Goal: Information Seeking & Learning: Find specific fact

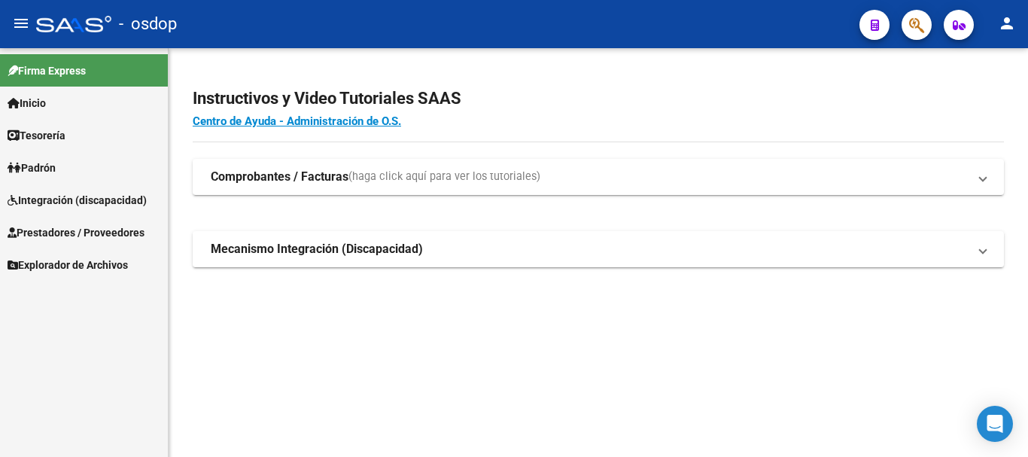
click at [94, 233] on span "Prestadores / Proveedores" at bounding box center [76, 232] width 137 height 17
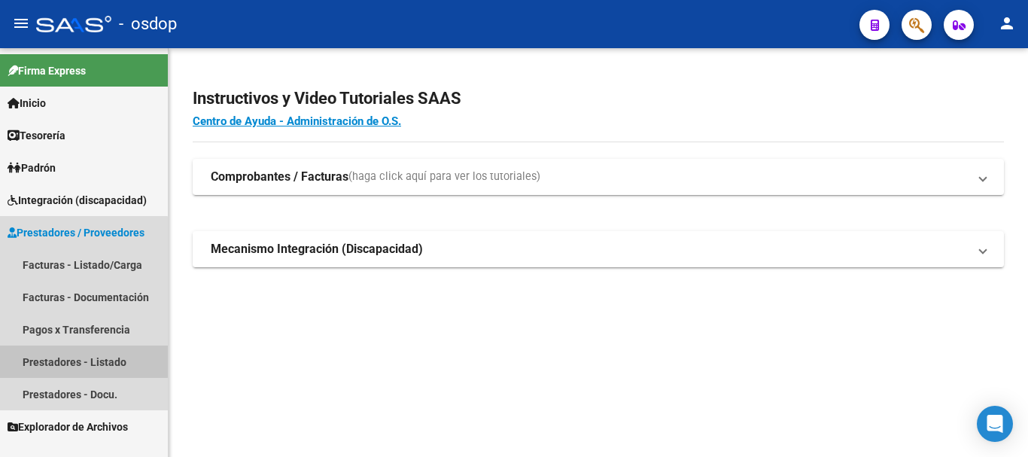
click at [60, 359] on link "Prestadores - Listado" at bounding box center [84, 361] width 168 height 32
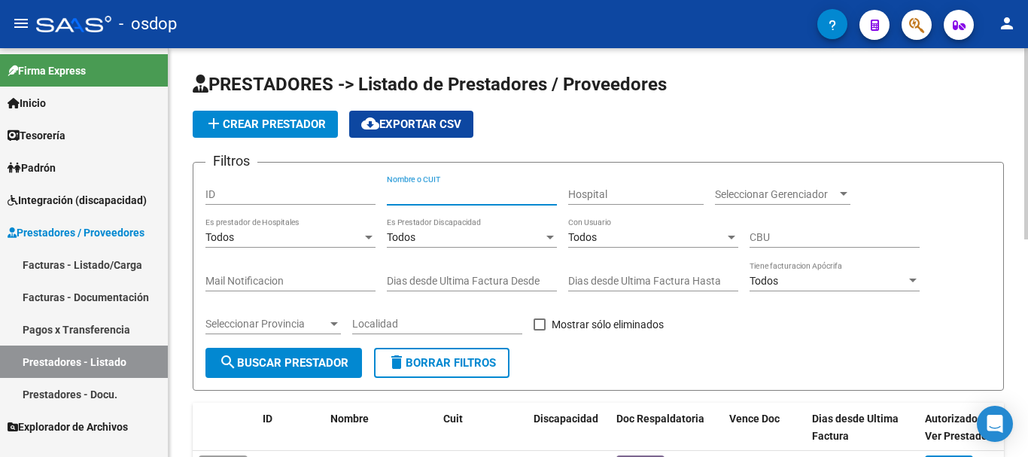
click at [422, 194] on input "Nombre o CUIT" at bounding box center [472, 194] width 170 height 13
type input "27328376844"
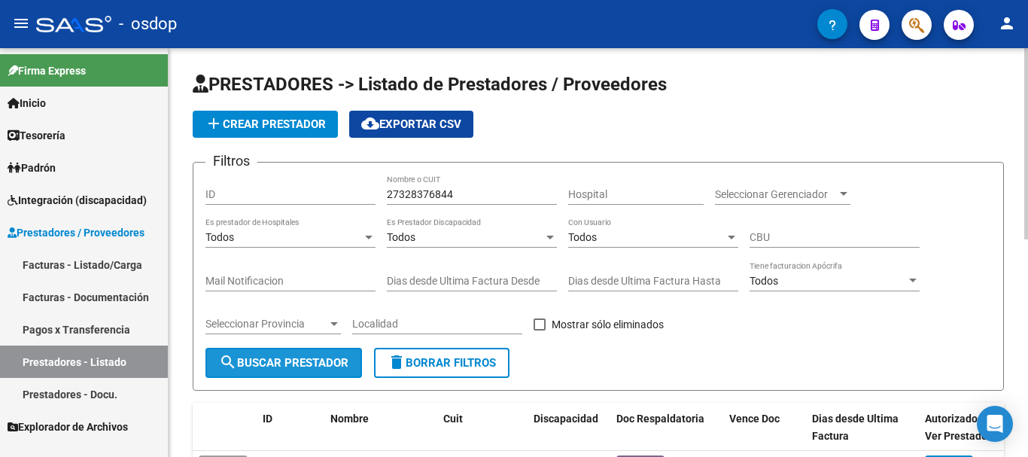
click at [259, 371] on button "search Buscar Prestador" at bounding box center [283, 363] width 157 height 30
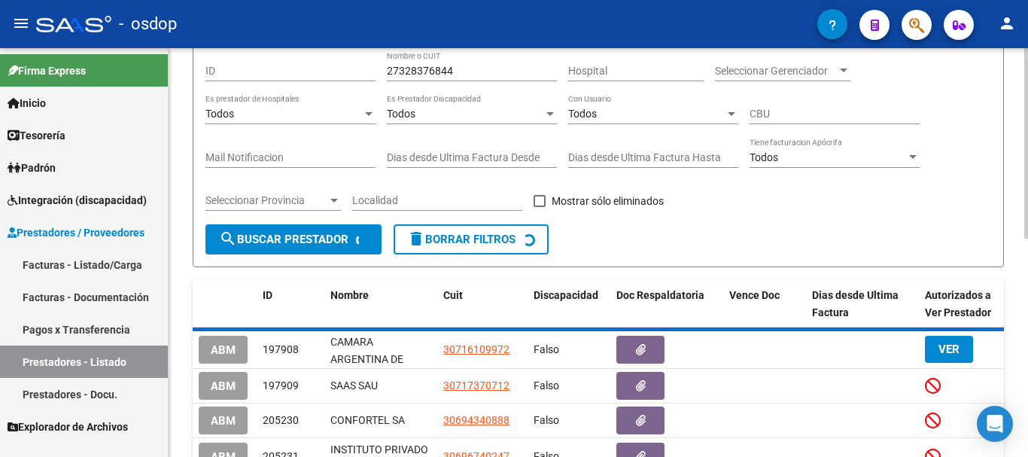
scroll to position [135, 0]
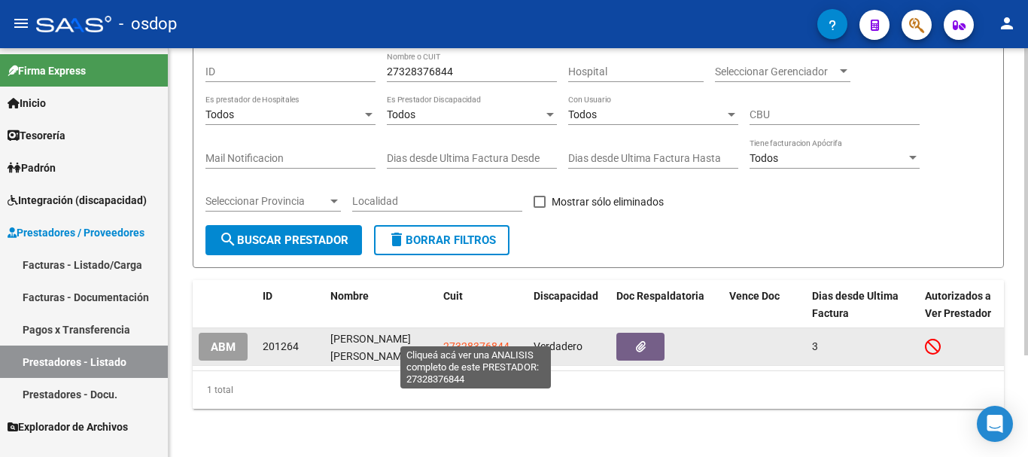
click at [458, 340] on span "27328376844" at bounding box center [476, 346] width 66 height 12
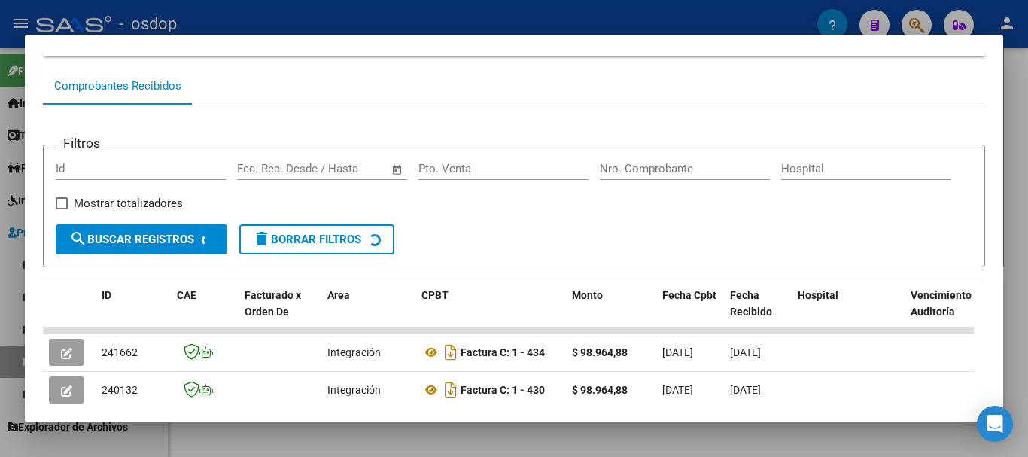
scroll to position [132, 0]
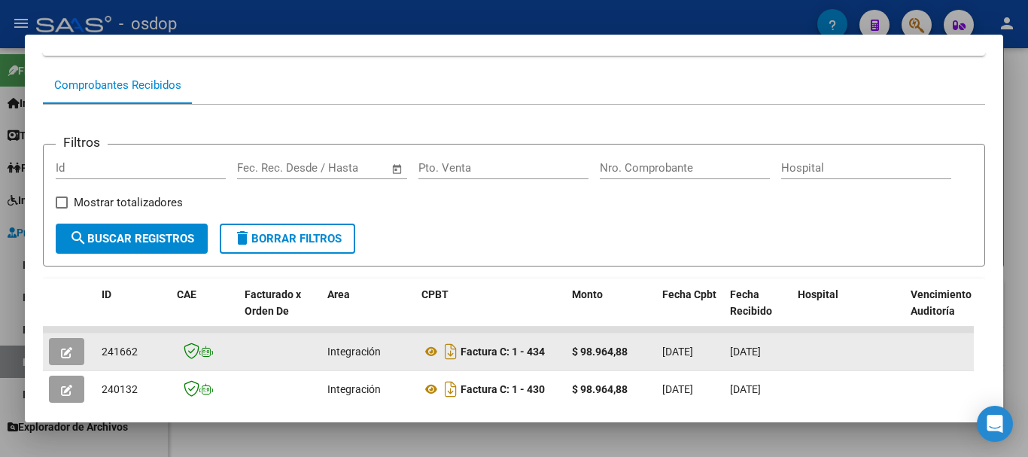
click at [68, 357] on icon "button" at bounding box center [66, 352] width 11 height 11
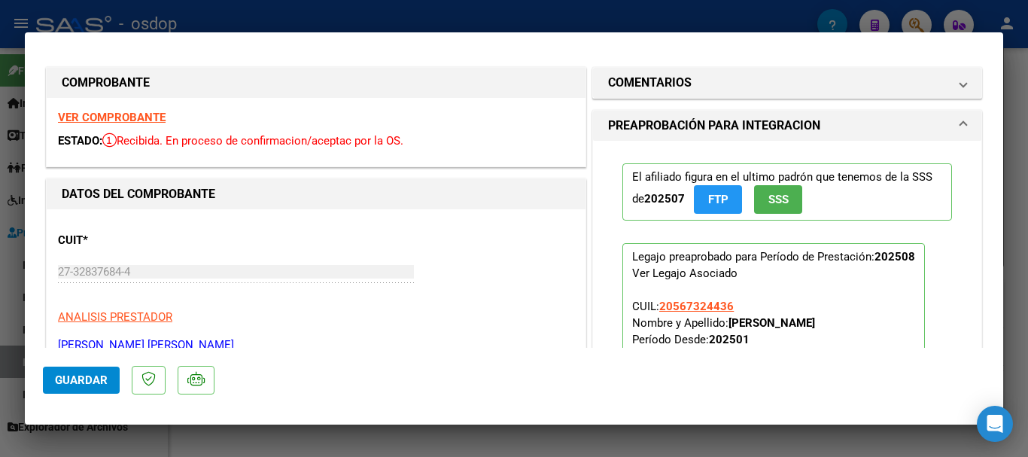
scroll to position [0, 0]
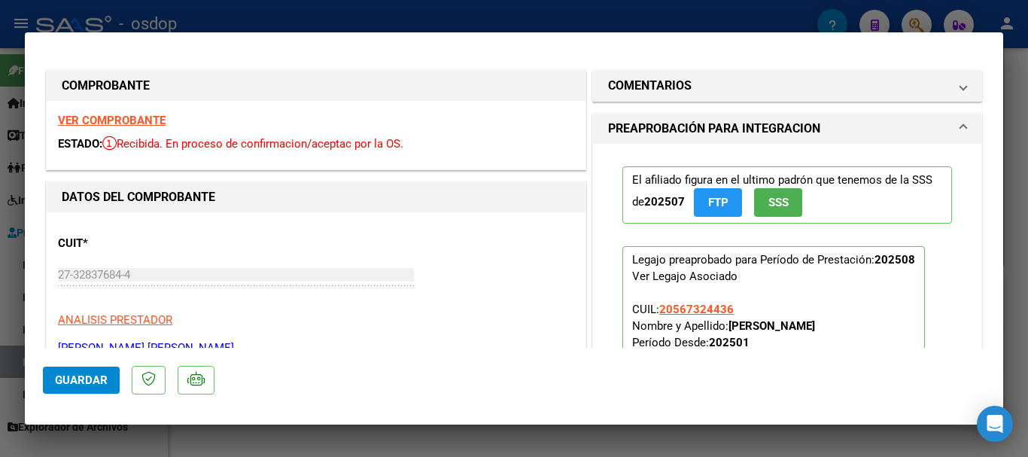
click at [112, 121] on strong "VER COMPROBANTE" at bounding box center [112, 121] width 108 height 14
type input "$ 0,00"
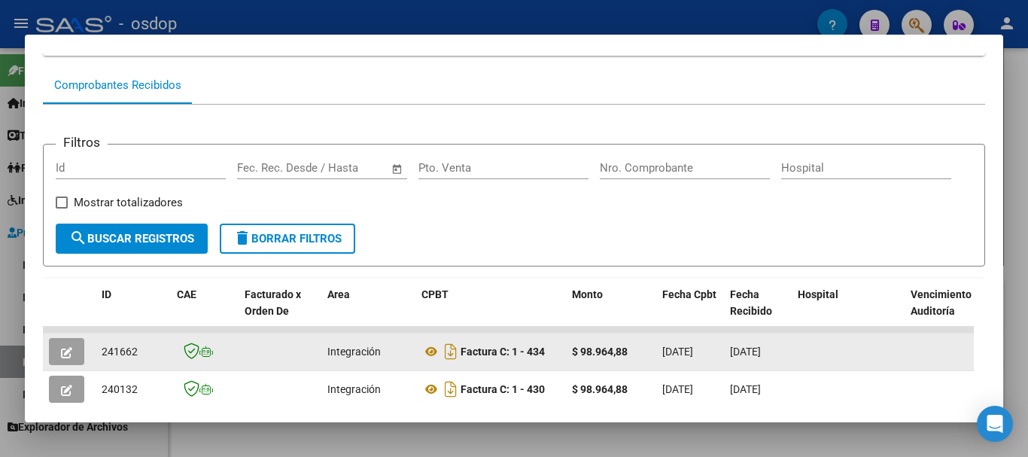
drag, startPoint x: 93, startPoint y: 351, endPoint x: 143, endPoint y: 349, distance: 49.7
drag, startPoint x: 102, startPoint y: 360, endPoint x: 154, endPoint y: 365, distance: 52.2
click at [154, 360] on div "241662" at bounding box center [133, 351] width 63 height 17
copy span "241662"
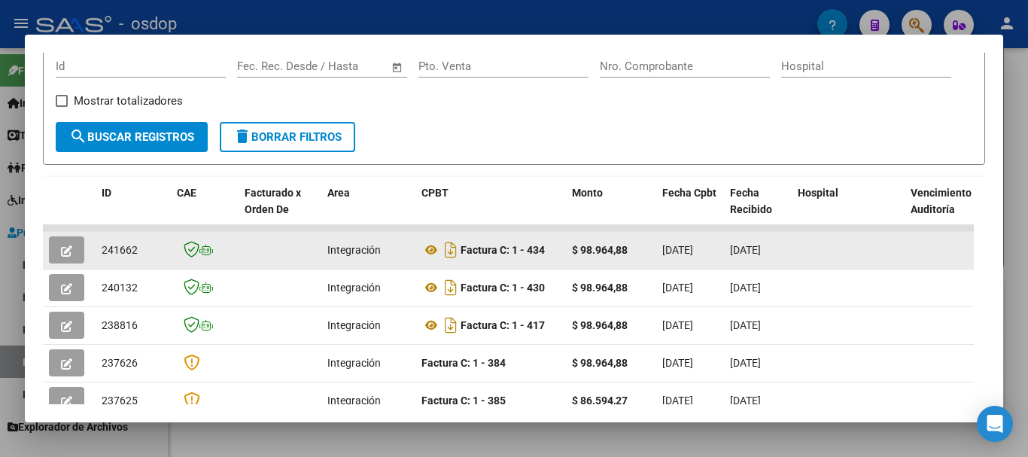
scroll to position [358, 0]
